Goal: Find specific page/section: Find specific page/section

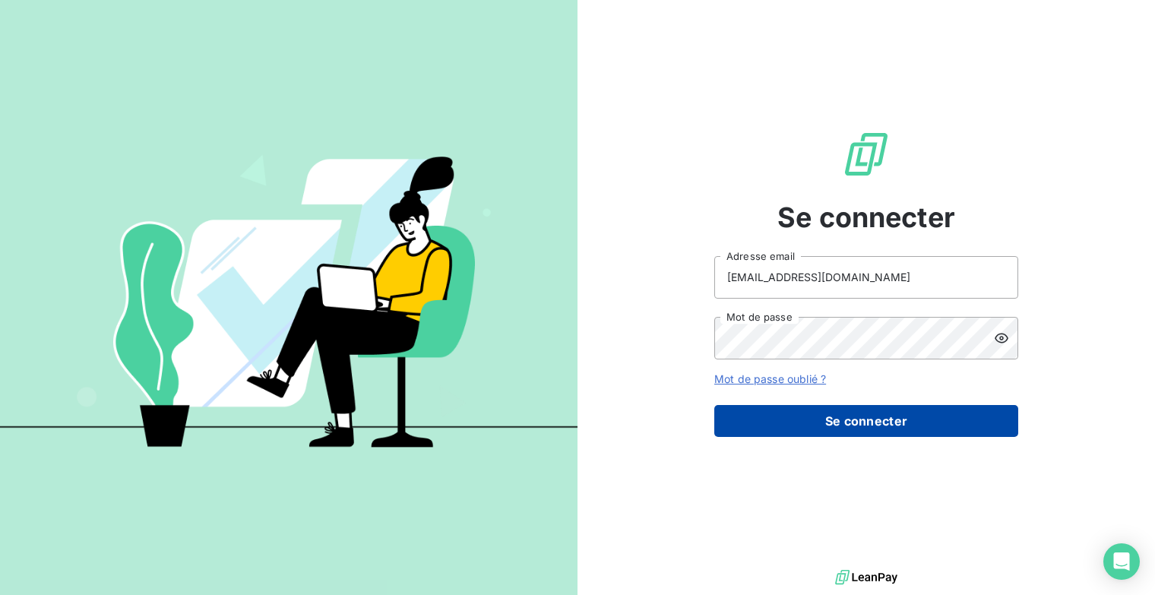
click at [773, 413] on button "Se connecter" at bounding box center [866, 421] width 304 height 32
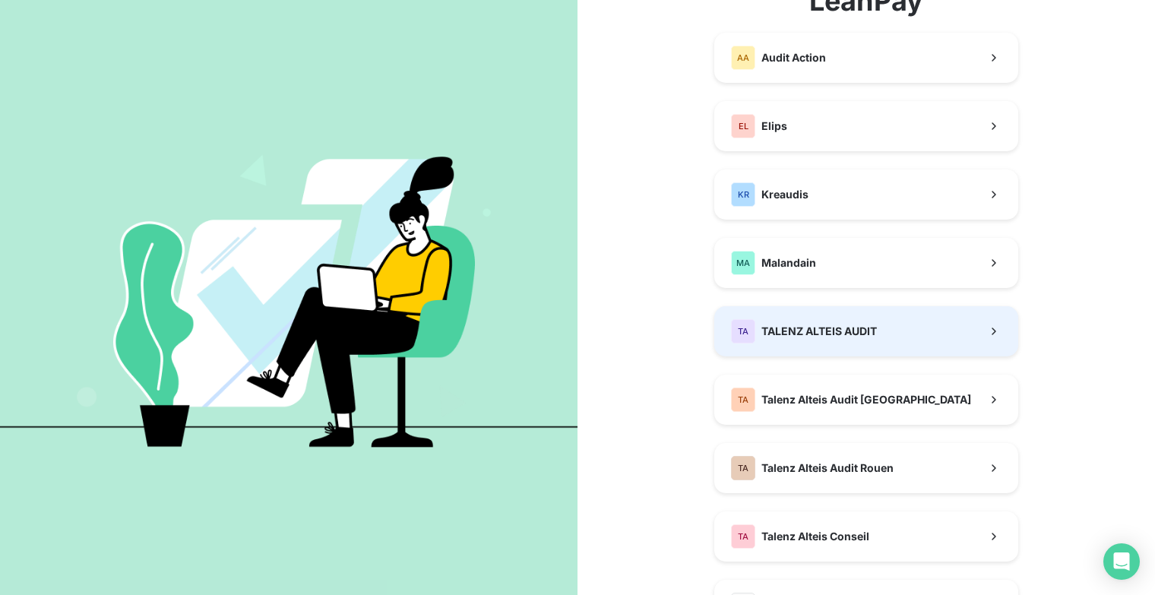
scroll to position [228, 0]
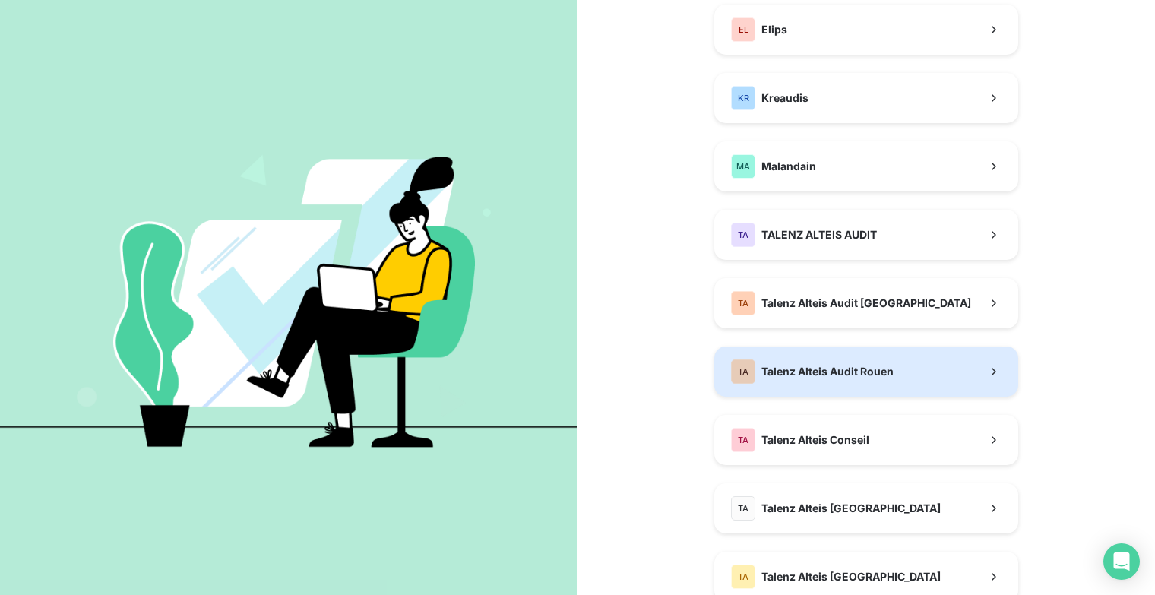
click at [868, 373] on span "Talenz Alteis Audit Rouen" at bounding box center [827, 371] width 132 height 15
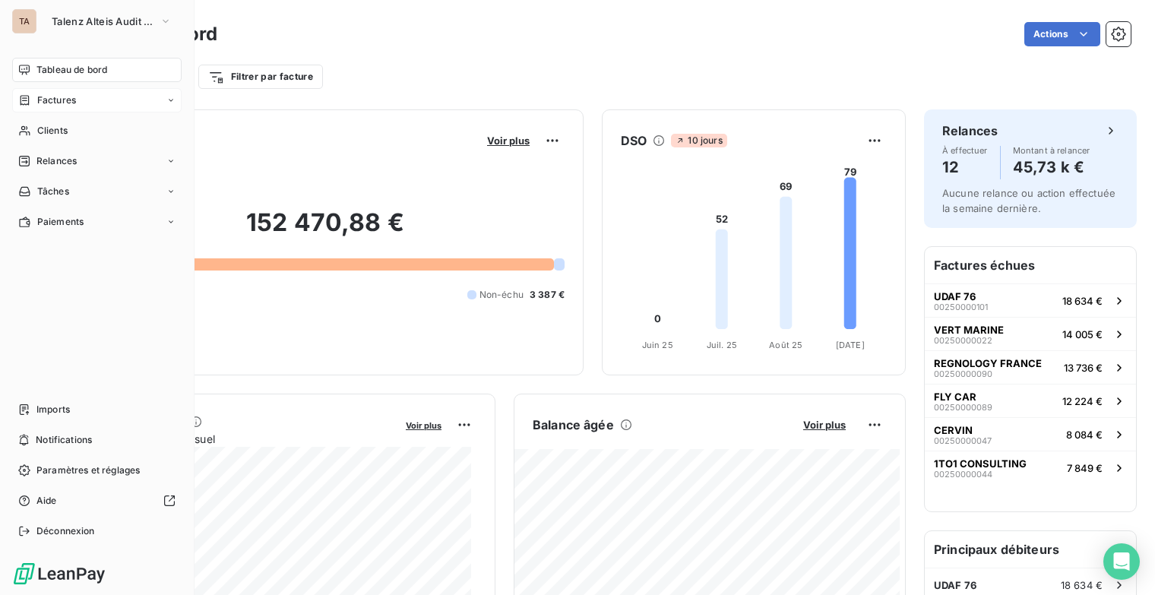
click at [52, 93] on span "Factures" at bounding box center [56, 100] width 39 height 14
